Goal: Task Accomplishment & Management: Manage account settings

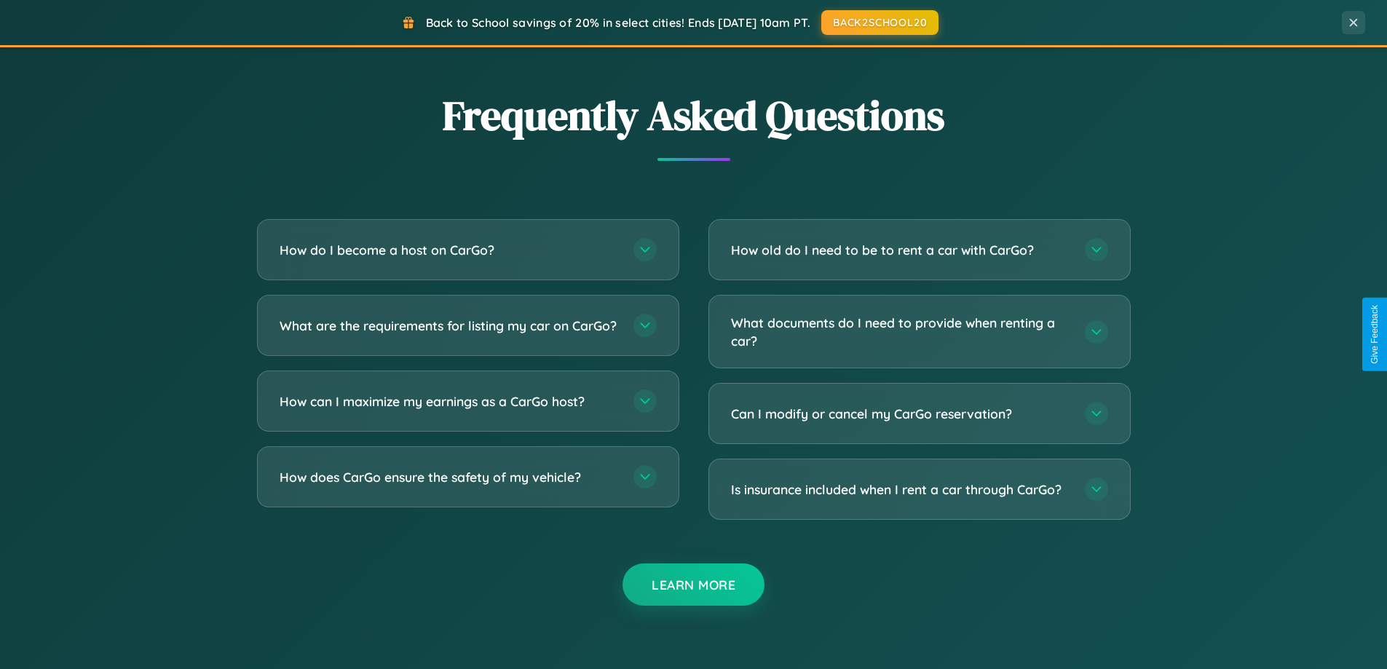
scroll to position [2801, 0]
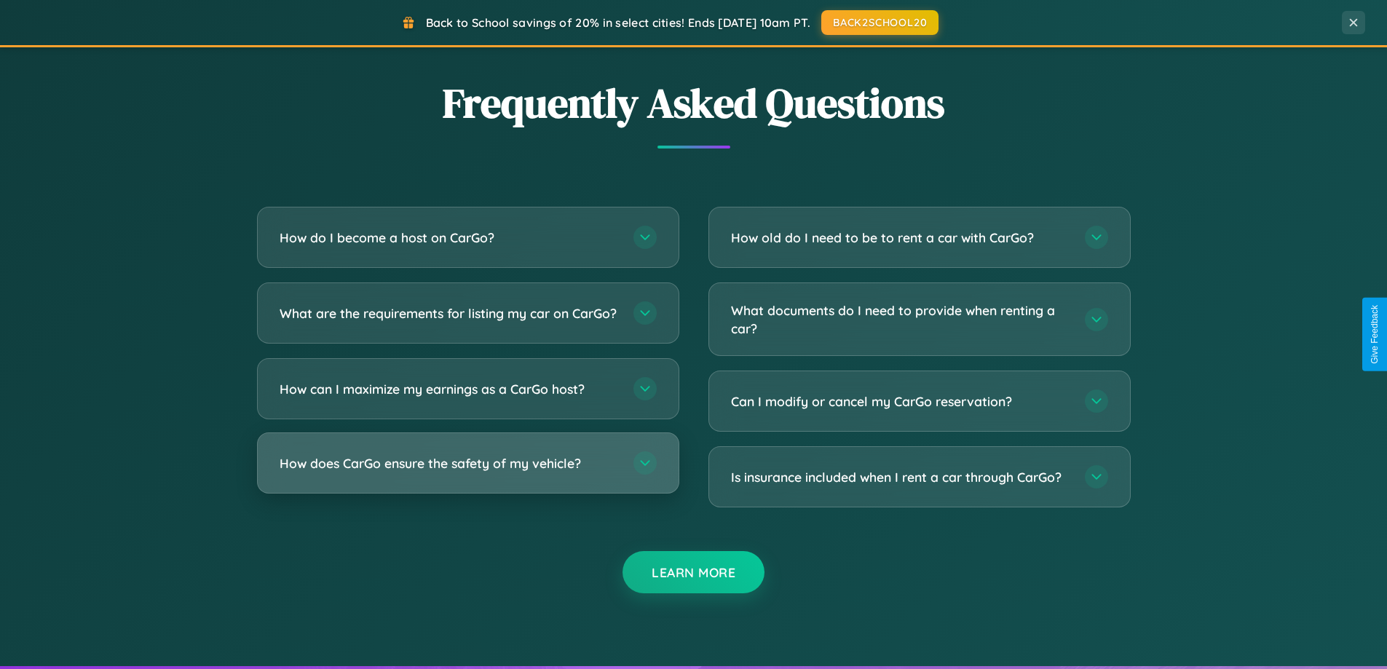
click at [467, 472] on h3 "How does CarGo ensure the safety of my vehicle?" at bounding box center [448, 463] width 339 height 18
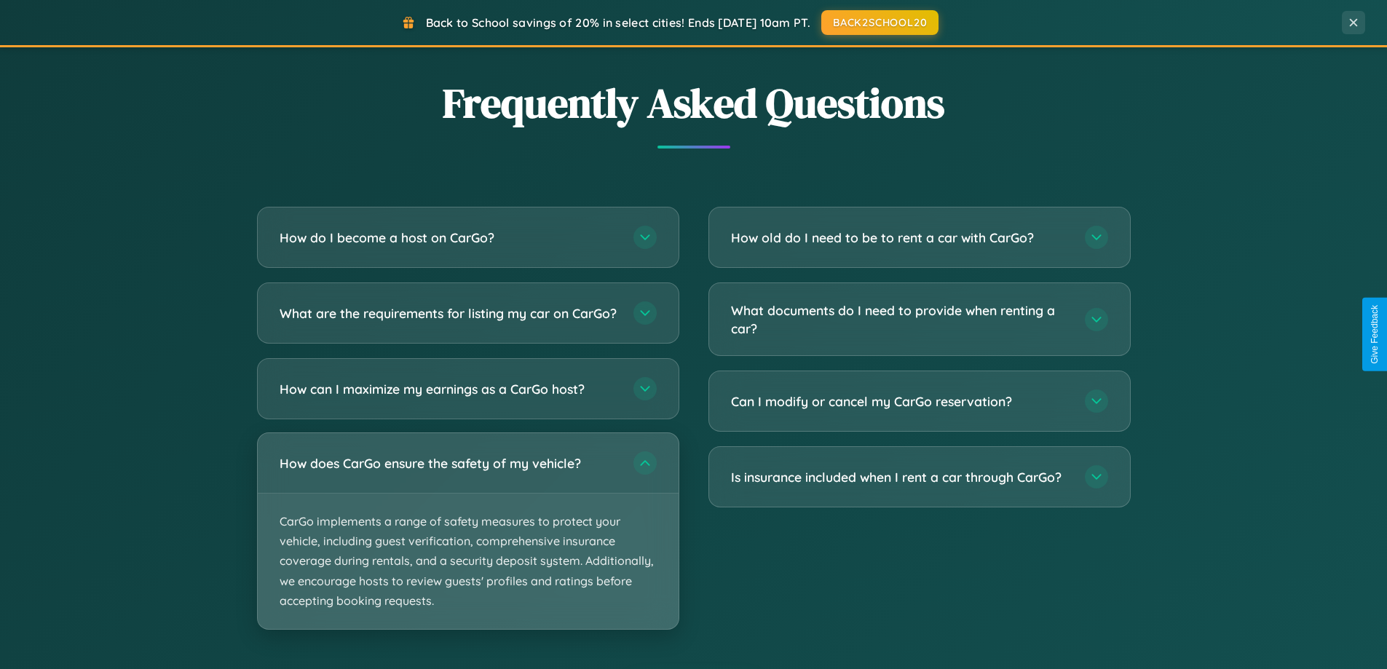
click at [467, 543] on p "CarGo implements a range of safety measures to protect your vehicle, including …" at bounding box center [468, 560] width 421 height 135
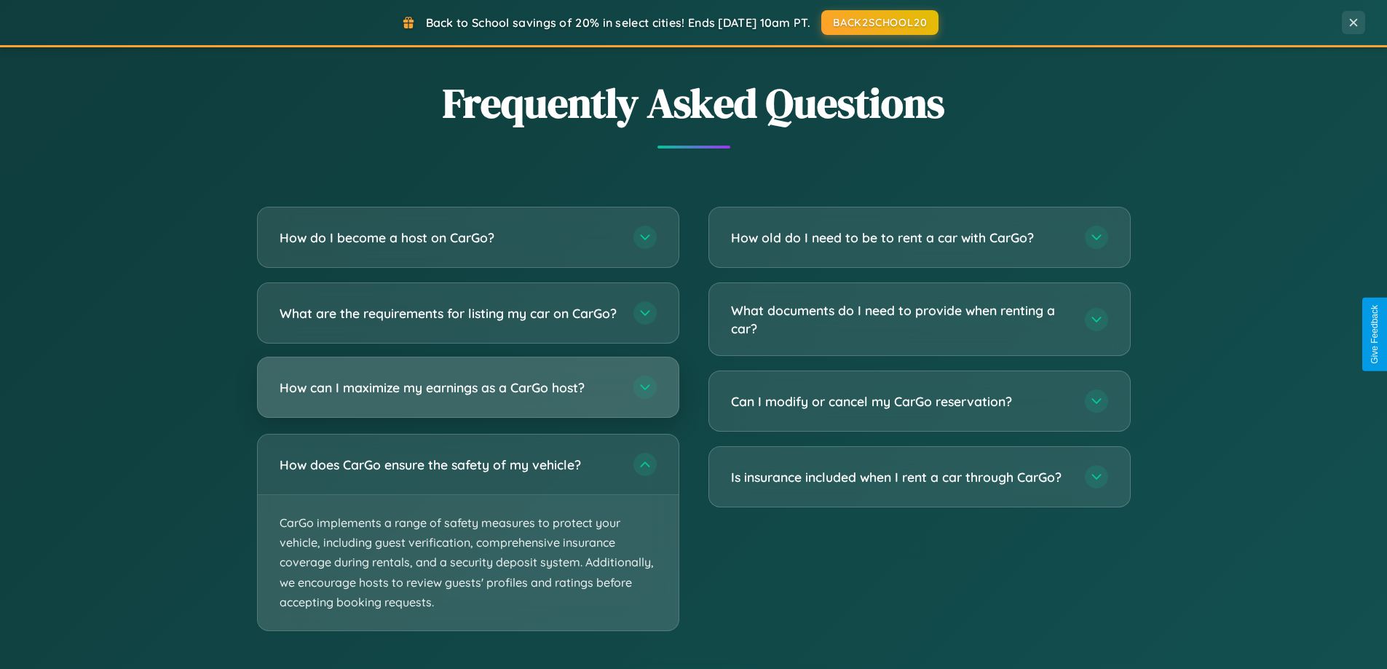
click at [467, 397] on h3 "How can I maximize my earnings as a CarGo host?" at bounding box center [448, 387] width 339 height 18
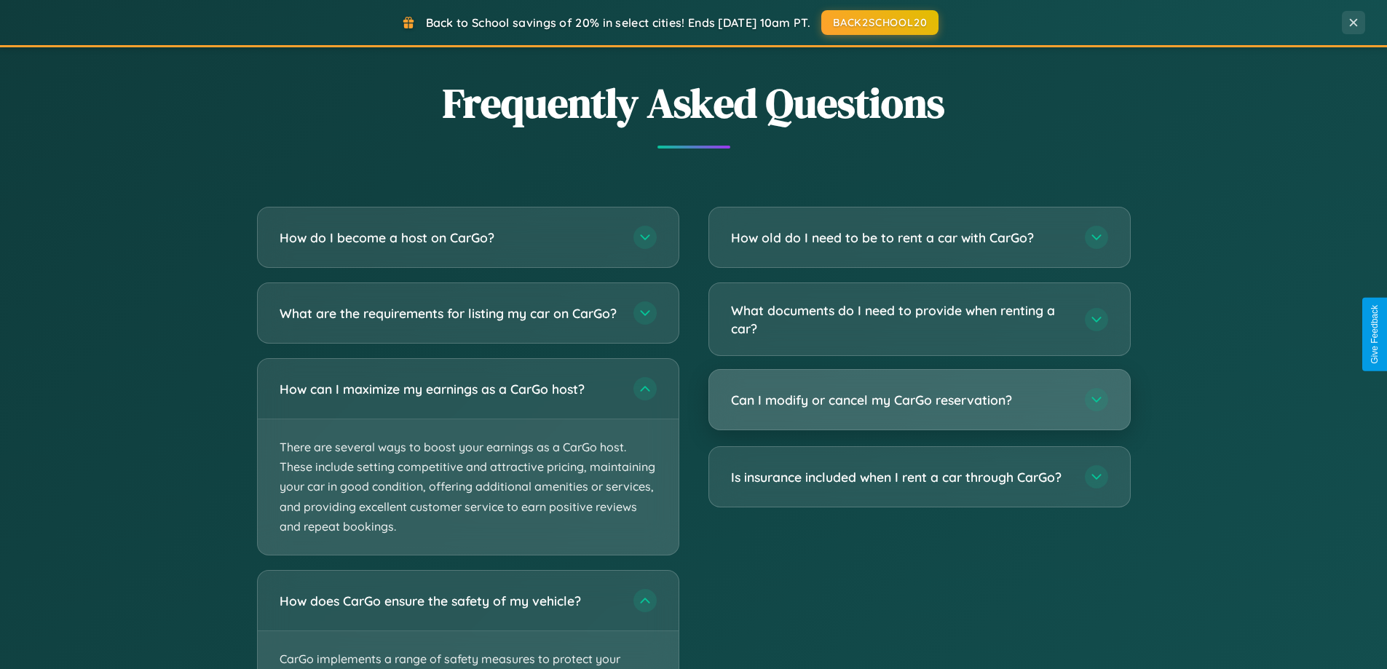
click at [919, 401] on h3 "Can I modify or cancel my CarGo reservation?" at bounding box center [900, 400] width 339 height 18
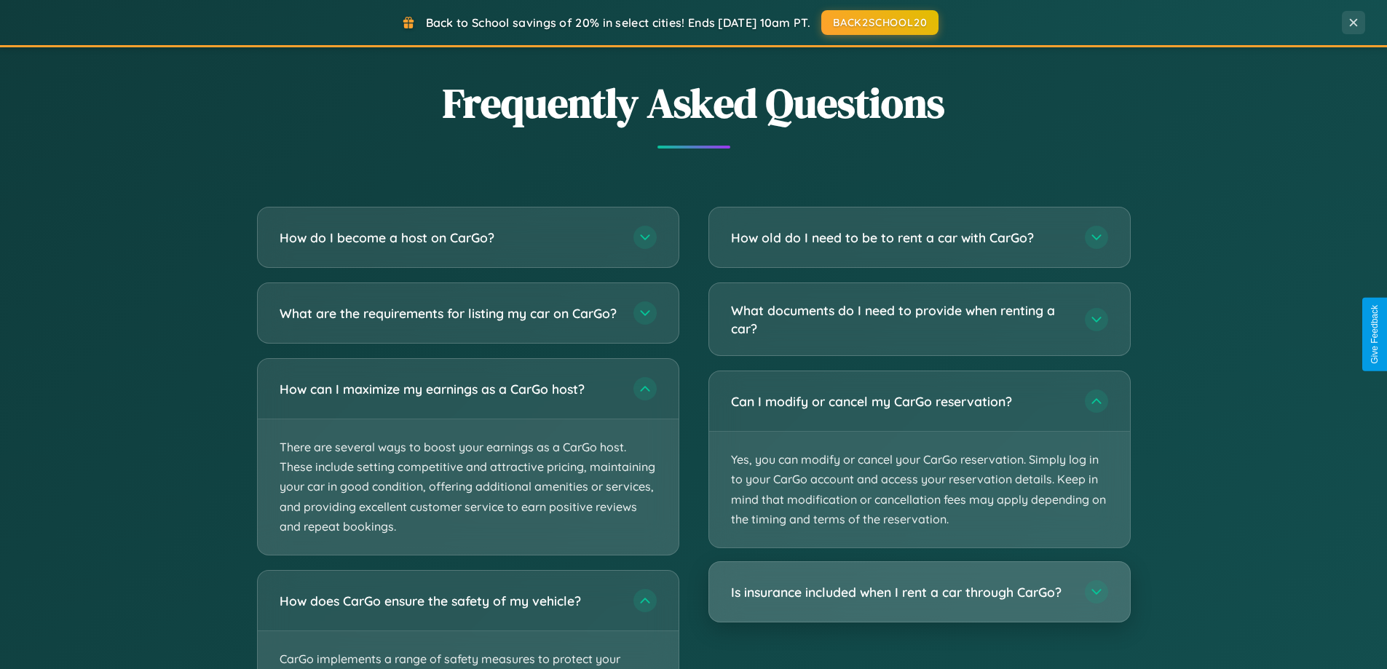
click at [919, 593] on h3 "Is insurance included when I rent a car through CarGo?" at bounding box center [900, 592] width 339 height 18
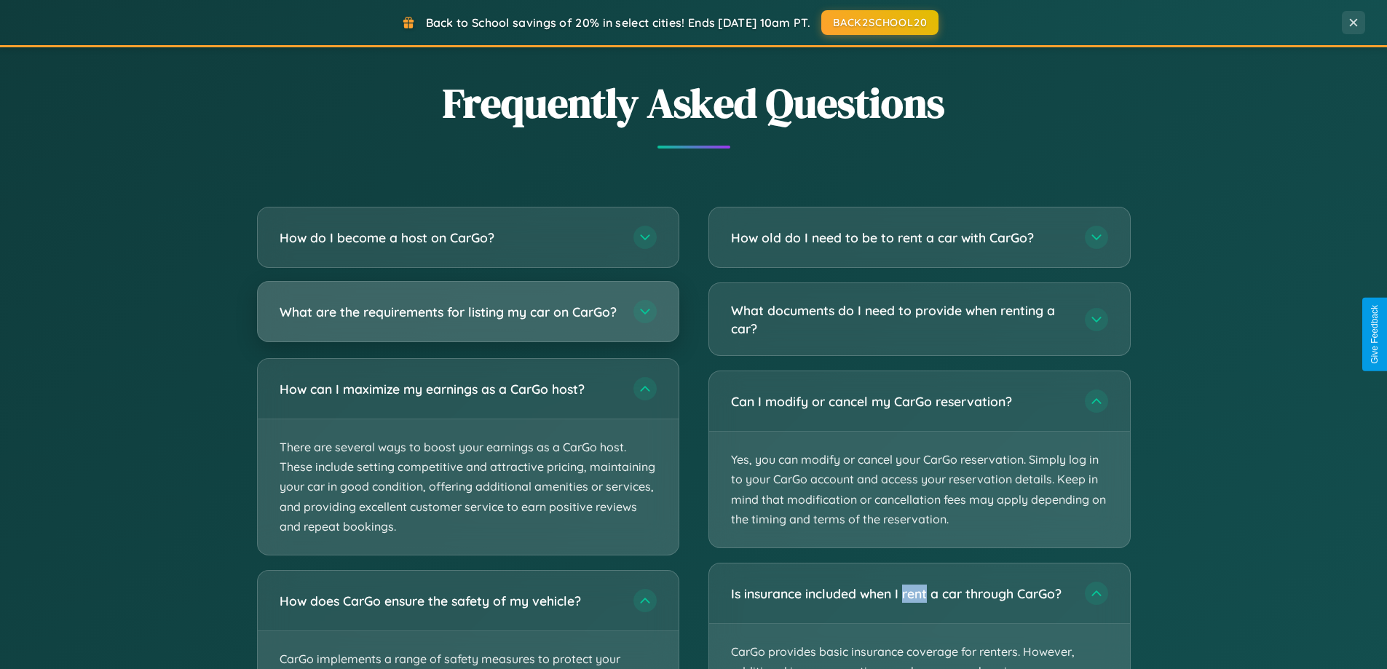
click at [467, 319] on h3 "What are the requirements for listing my car on CarGo?" at bounding box center [448, 312] width 339 height 18
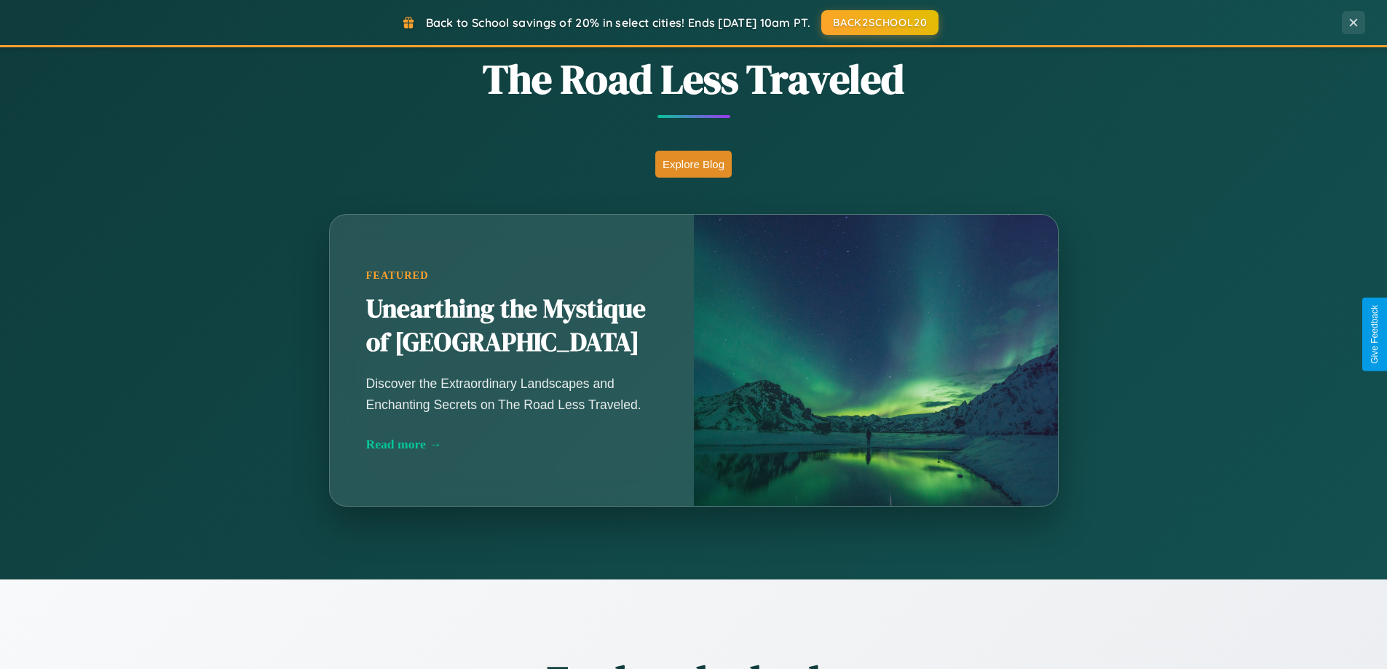
scroll to position [0, 0]
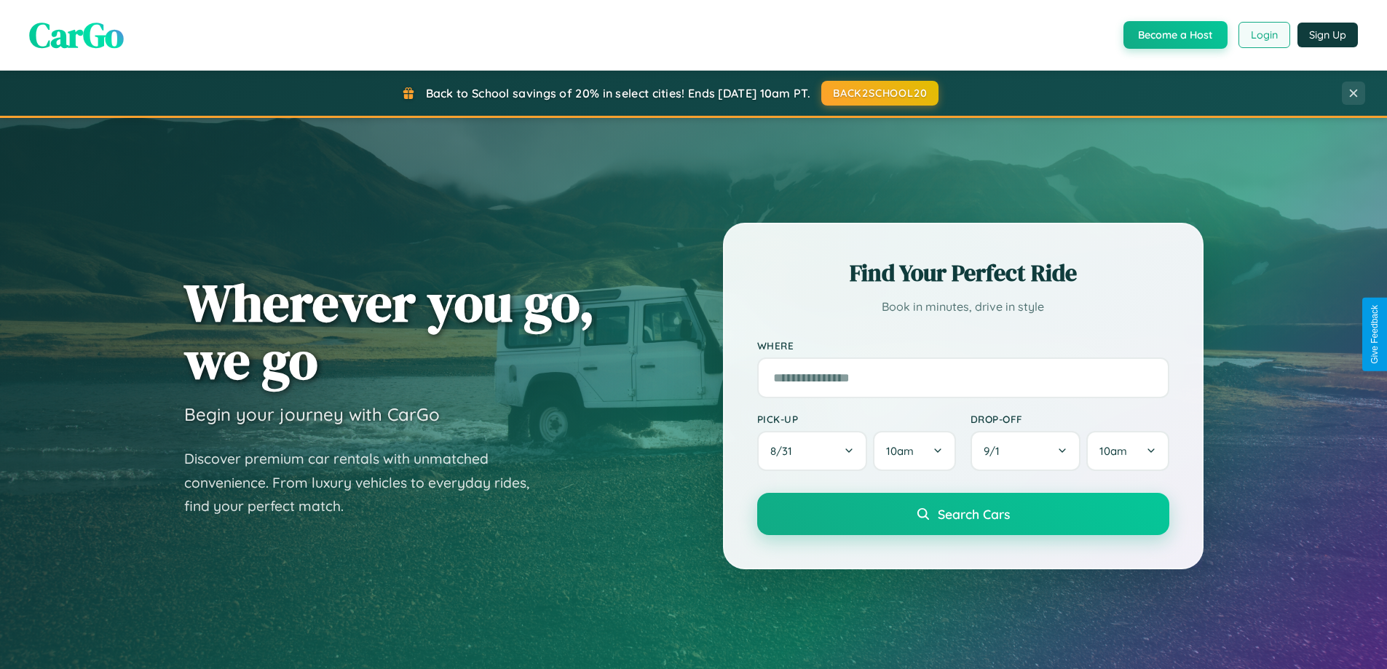
click at [1263, 35] on button "Login" at bounding box center [1264, 35] width 52 height 26
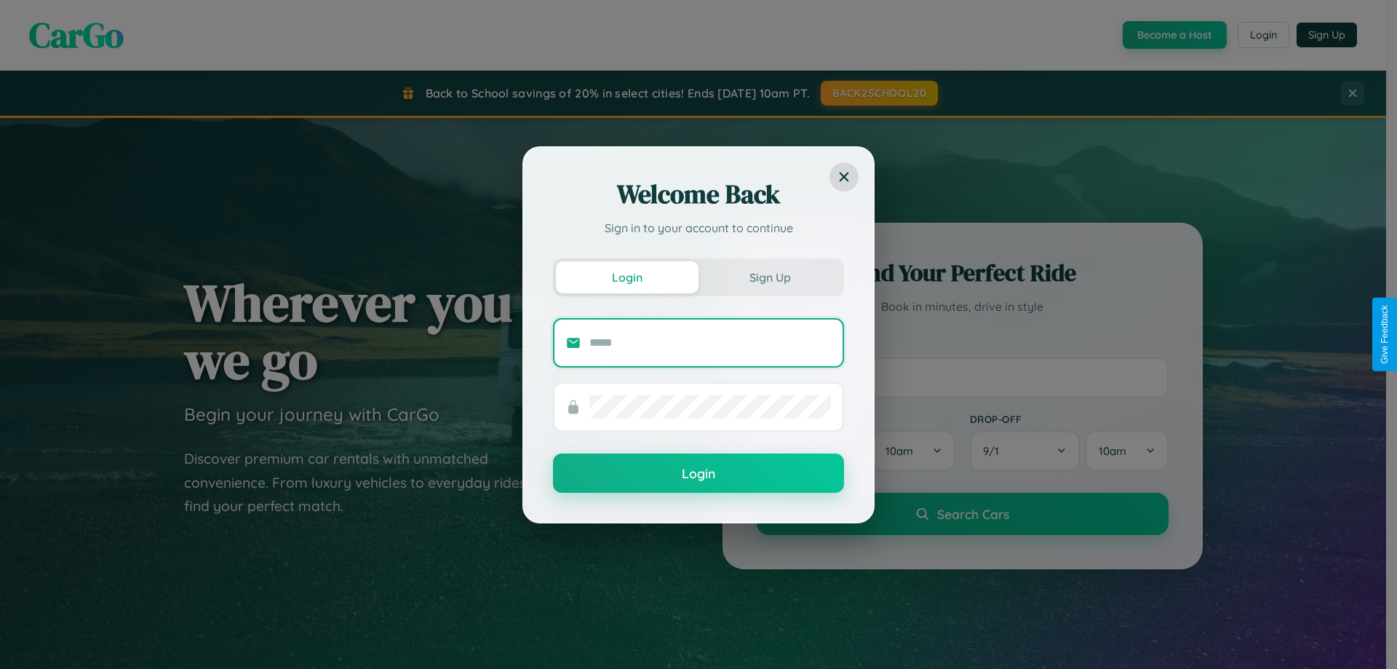
click at [710, 342] on input "text" at bounding box center [711, 342] width 242 height 23
type input "**********"
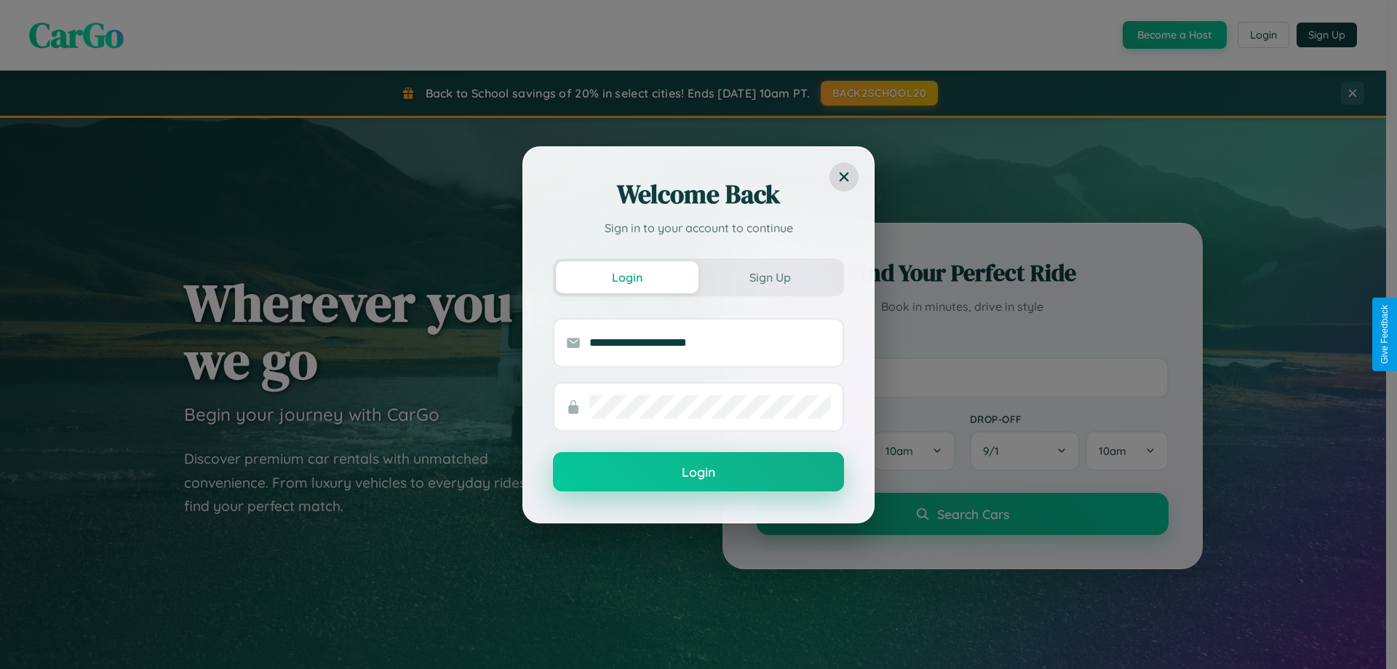
click at [699, 472] on button "Login" at bounding box center [698, 471] width 291 height 39
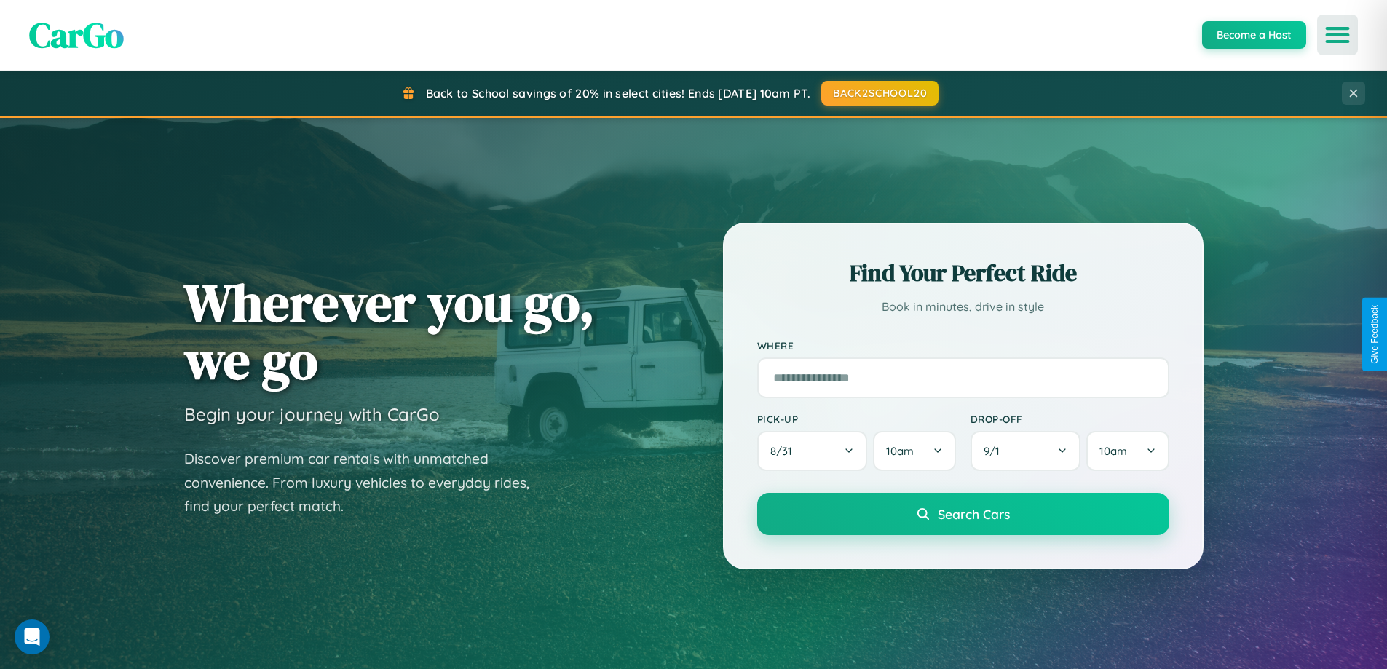
click at [1337, 35] on icon "Open menu" at bounding box center [1337, 34] width 21 height 13
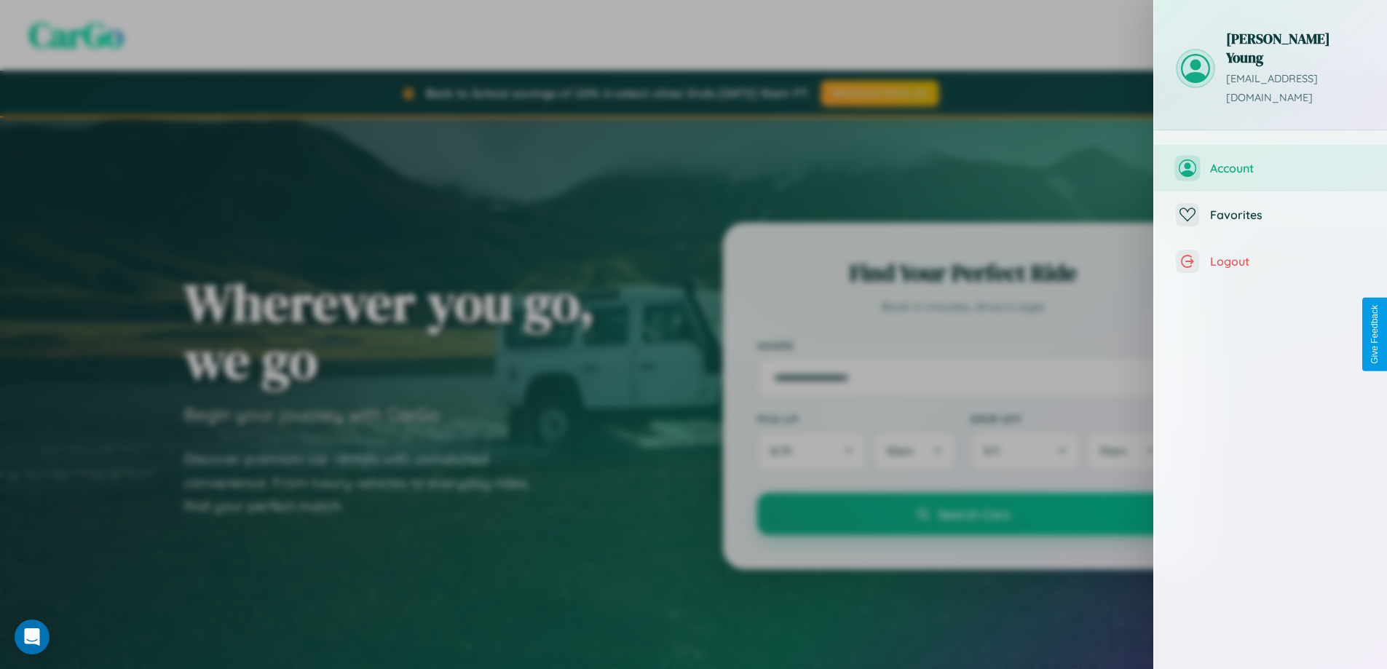
click at [1270, 161] on span "Account" at bounding box center [1287, 168] width 155 height 15
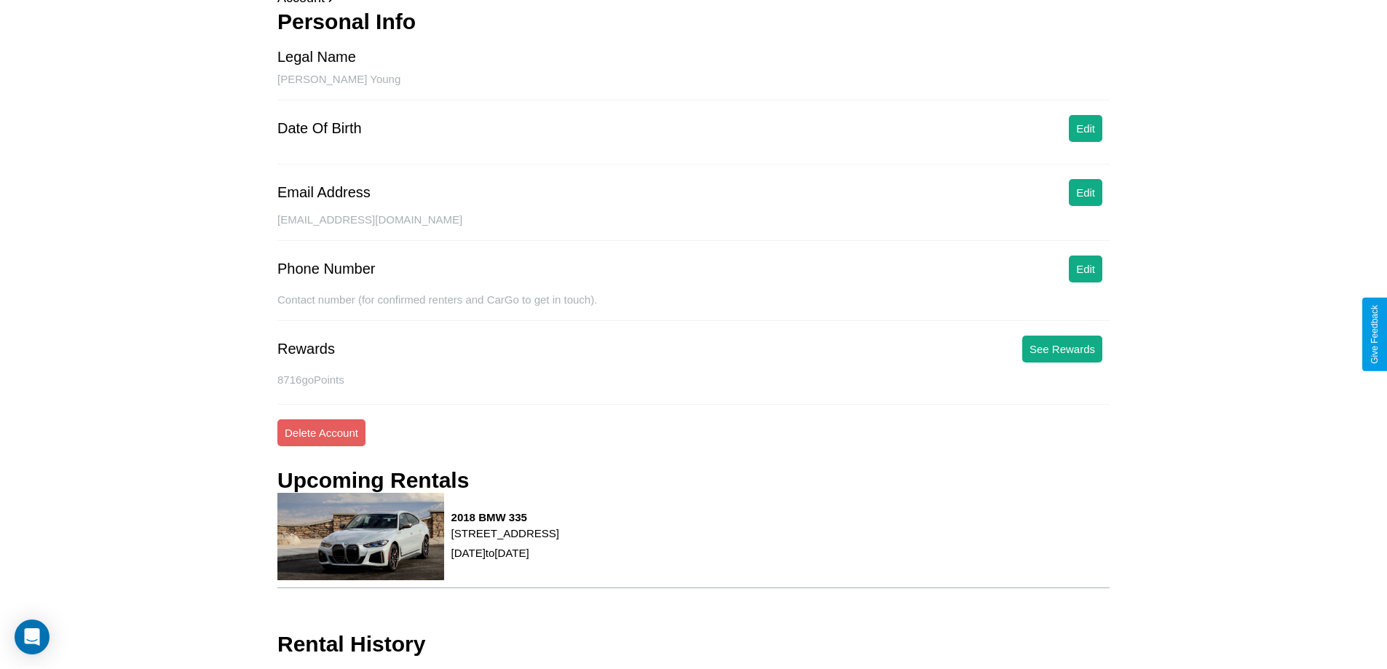
scroll to position [130, 0]
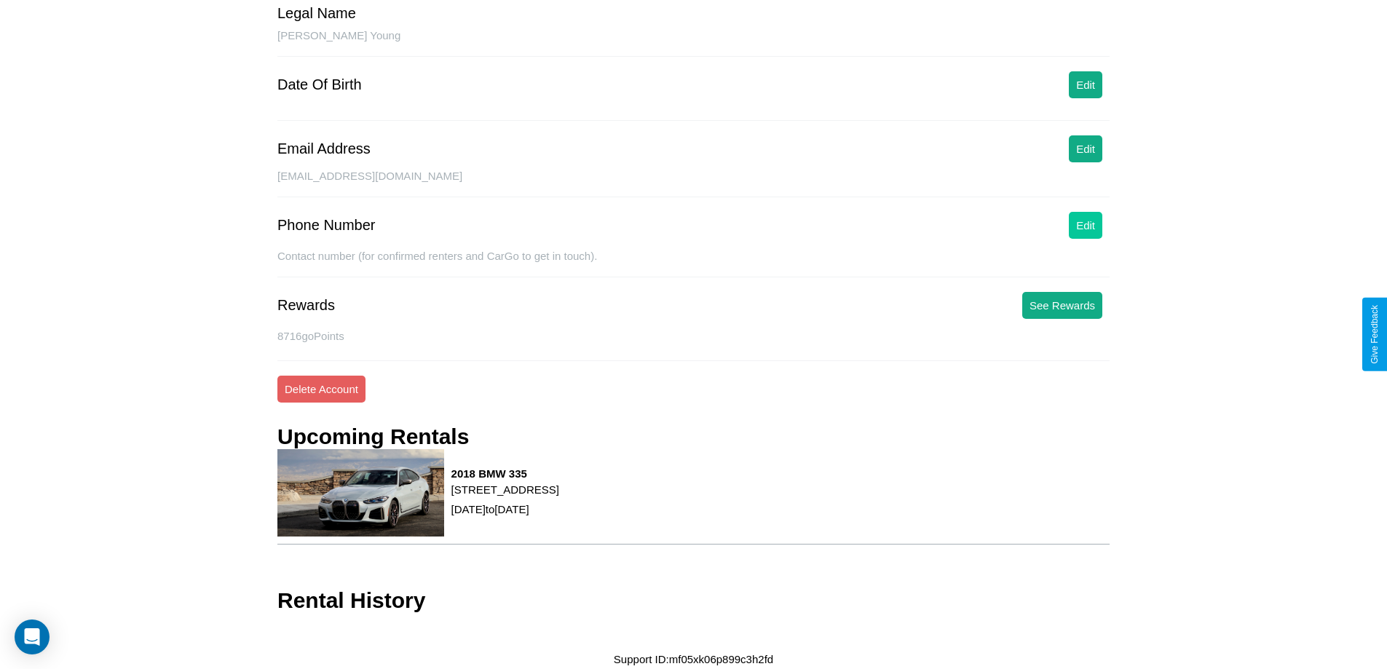
click at [1085, 225] on button "Edit" at bounding box center [1085, 225] width 33 height 27
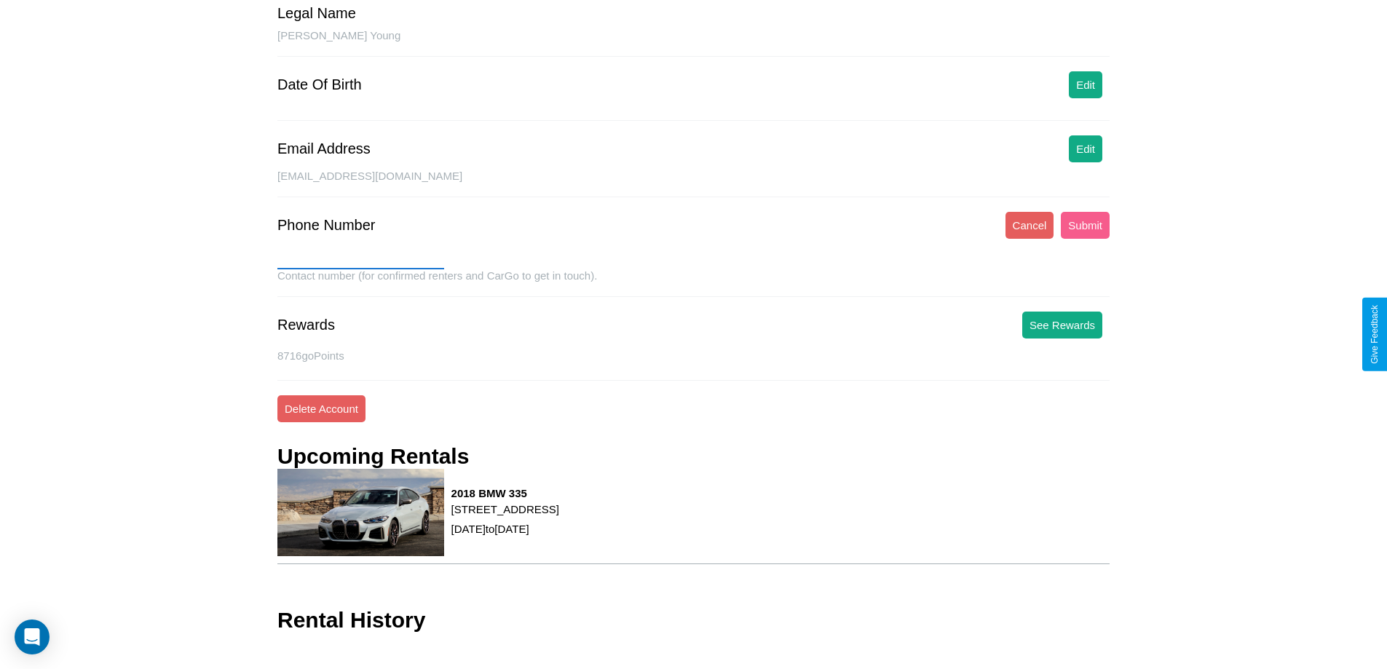
click at [360, 258] on input "text" at bounding box center [360, 257] width 167 height 23
type input "**********"
click at [1085, 225] on button "Submit" at bounding box center [1084, 225] width 49 height 27
